Goal: Information Seeking & Learning: Learn about a topic

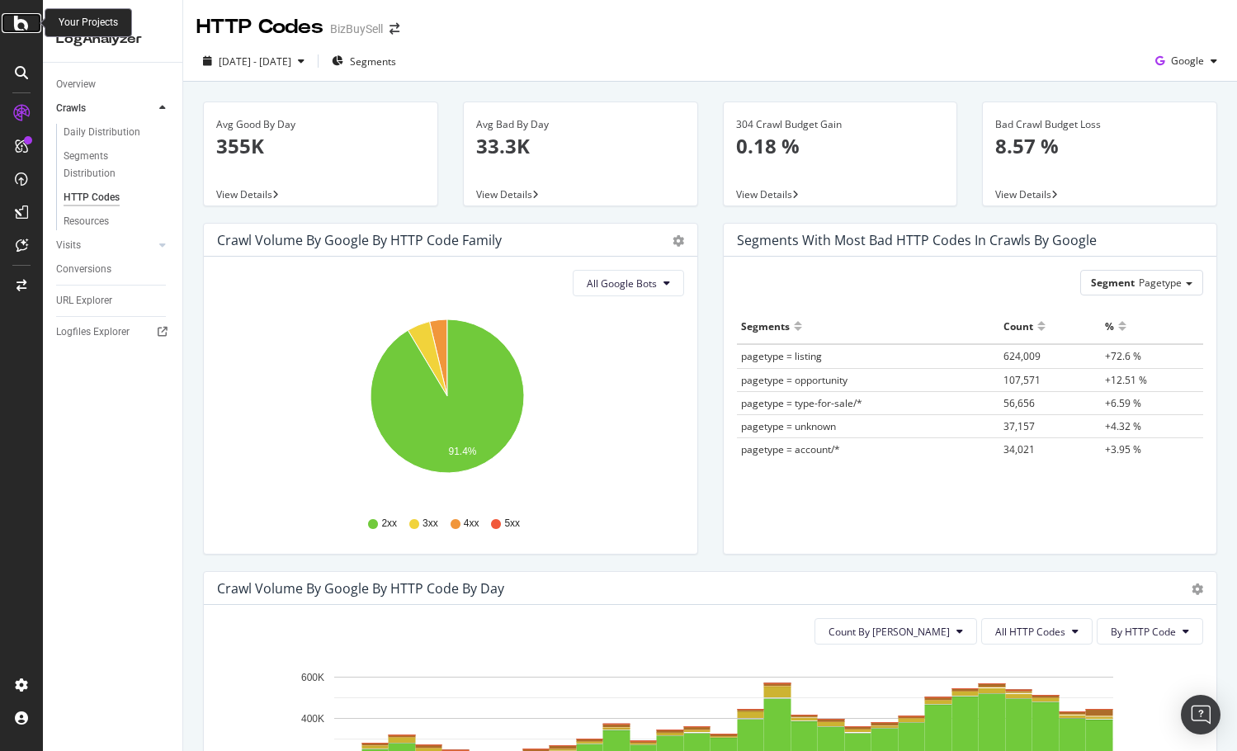
click at [9, 24] on div at bounding box center [22, 23] width 40 height 20
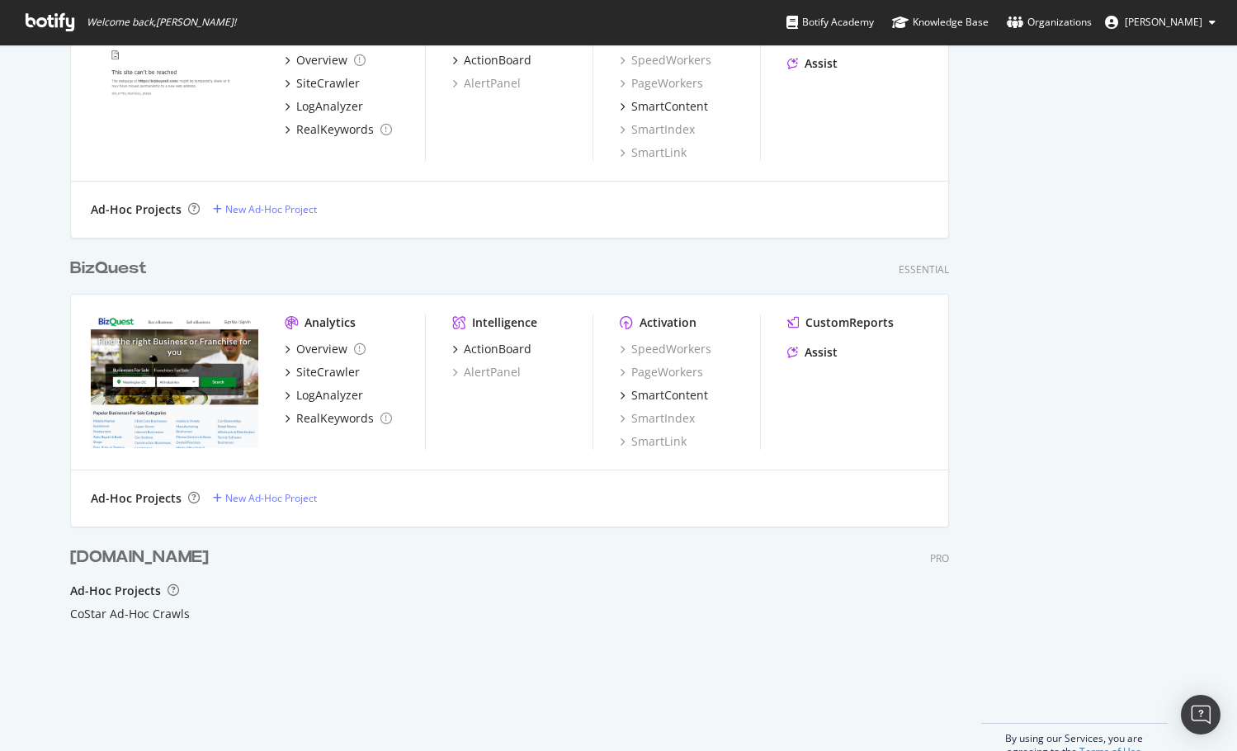
scroll to position [758, 0]
click at [337, 393] on div "LogAnalyzer" at bounding box center [329, 393] width 67 height 16
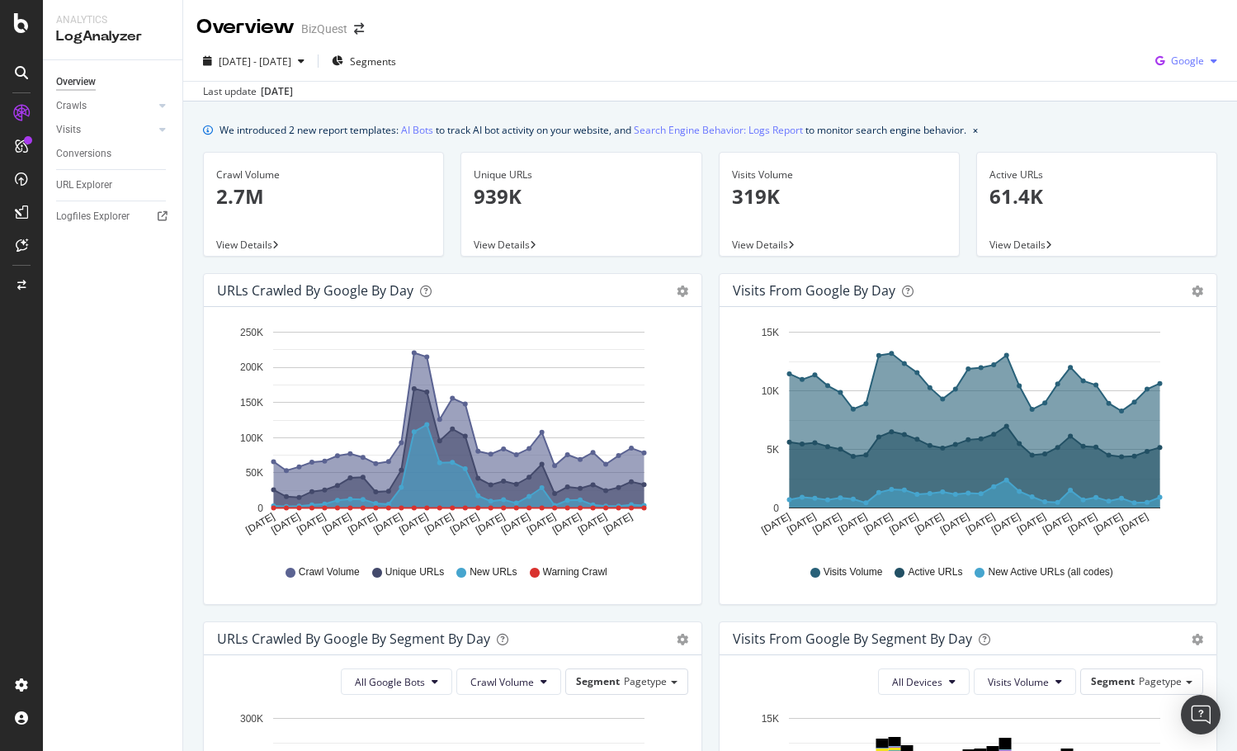
click at [1158, 59] on icon "button" at bounding box center [1159, 60] width 22 height 23
click at [1177, 150] on span "OpenAI" at bounding box center [1186, 155] width 61 height 15
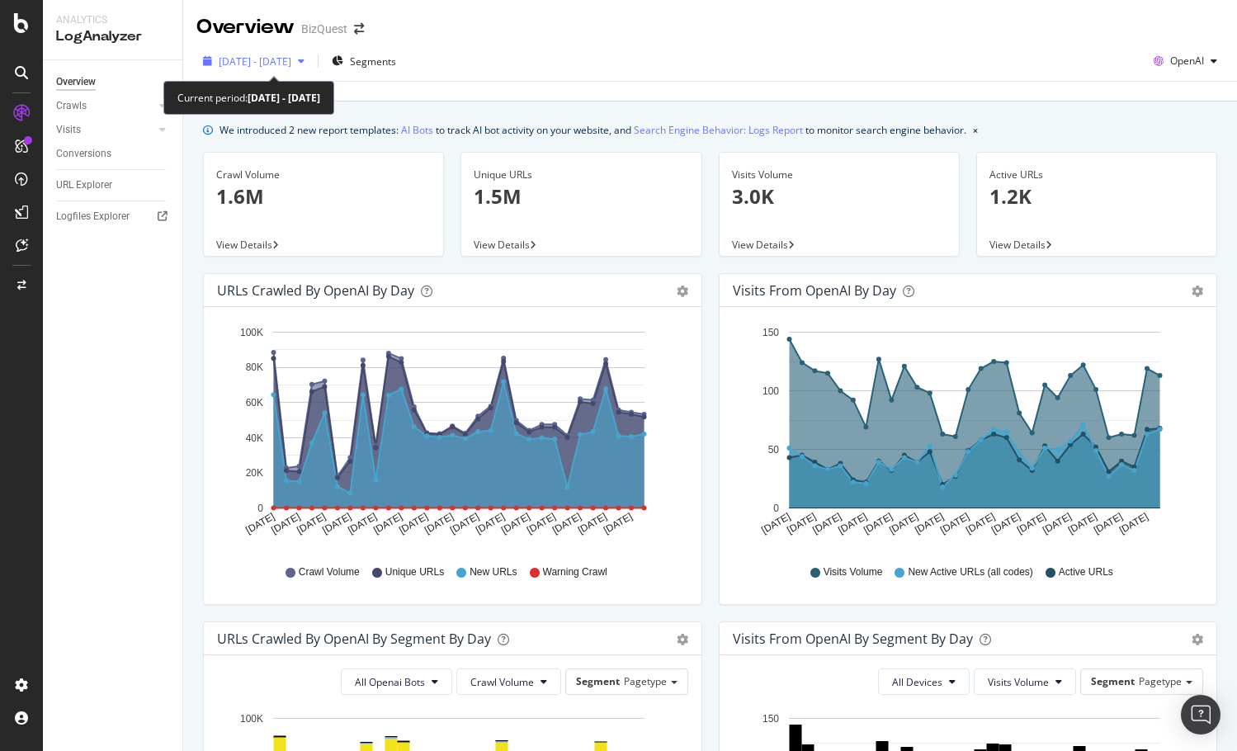
click at [291, 62] on span "[DATE] - [DATE]" at bounding box center [255, 61] width 73 height 14
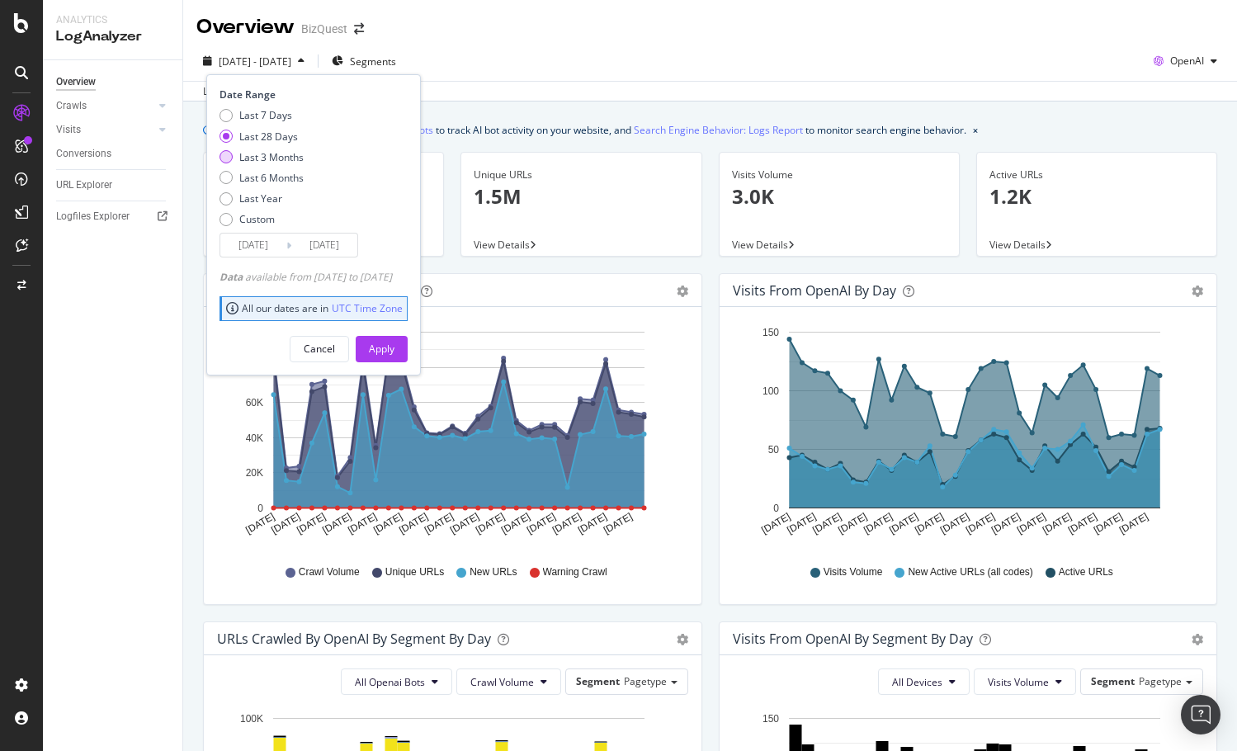
click at [226, 159] on div "Last 3 Months" at bounding box center [225, 156] width 13 height 13
type input "[DATE]"
click at [394, 348] on div "Apply" at bounding box center [382, 349] width 26 height 14
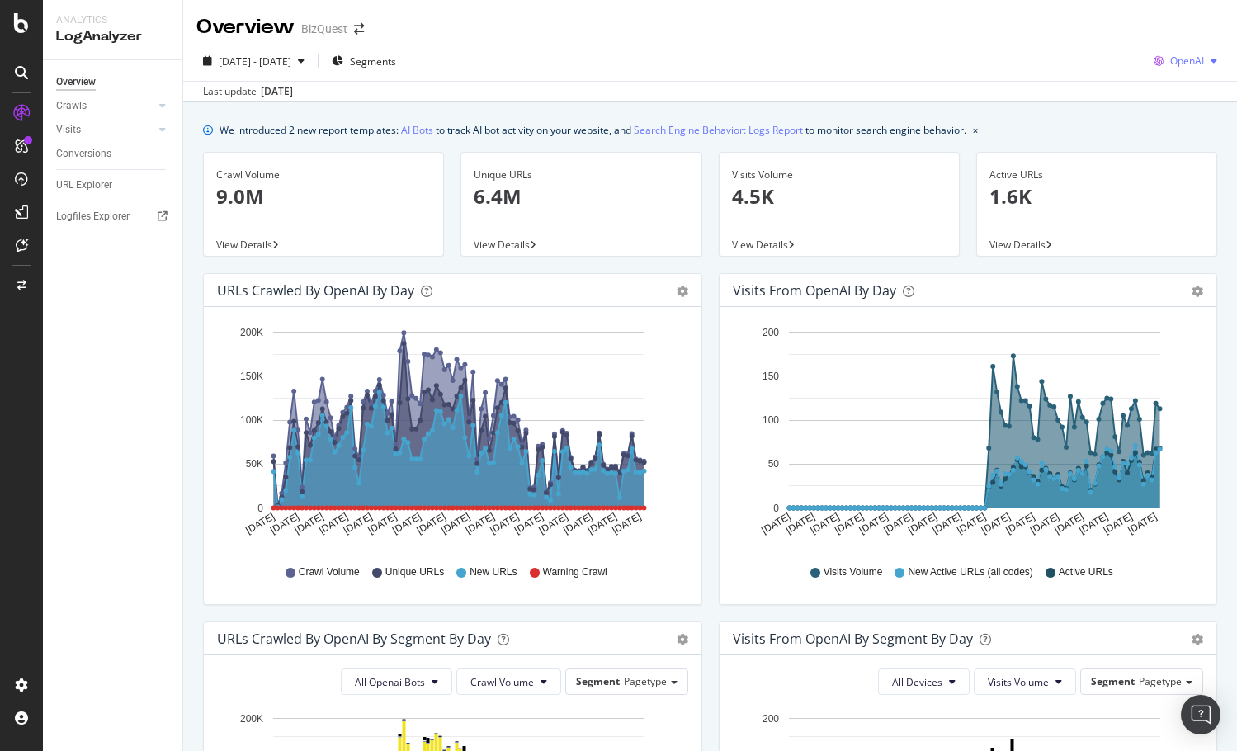
click at [1187, 55] on span "OpenAI" at bounding box center [1187, 61] width 34 height 14
click at [1163, 191] on span "Other AI Bots" at bounding box center [1185, 185] width 61 height 15
